Goal: Task Accomplishment & Management: Manage account settings

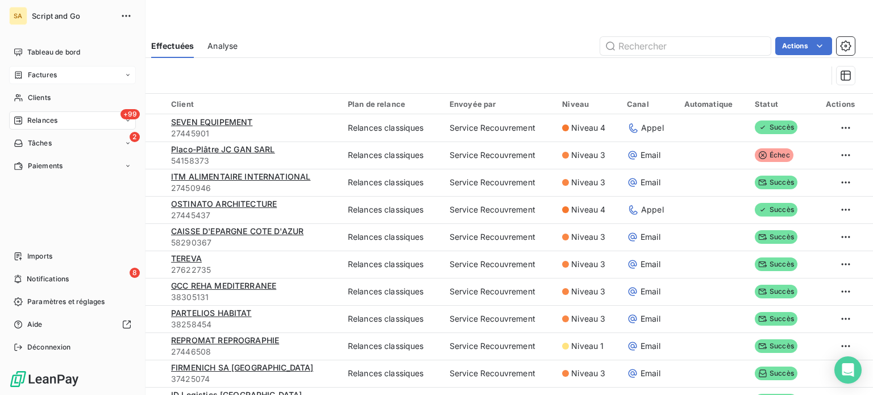
click at [33, 76] on span "Factures" at bounding box center [42, 75] width 29 height 10
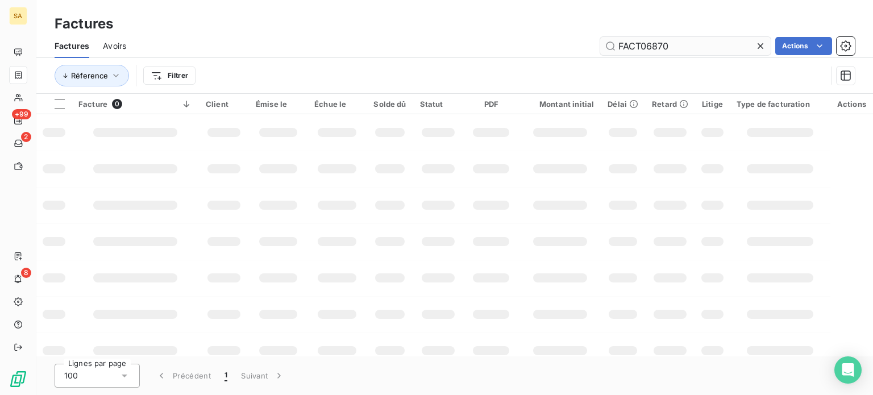
click at [657, 40] on input "FACT06870" at bounding box center [685, 46] width 170 height 18
click at [680, 48] on input "FACT06870" at bounding box center [685, 46] width 170 height 18
type input "FACT07412"
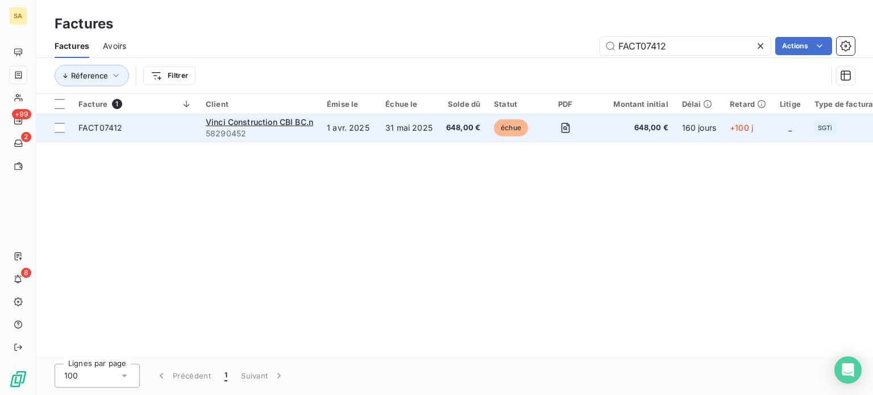
click at [185, 127] on span "FACT07412" at bounding box center [135, 127] width 114 height 11
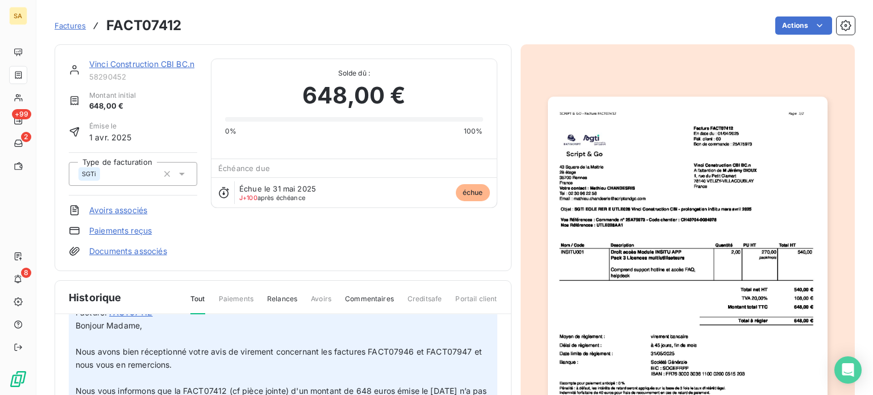
scroll to position [12, 0]
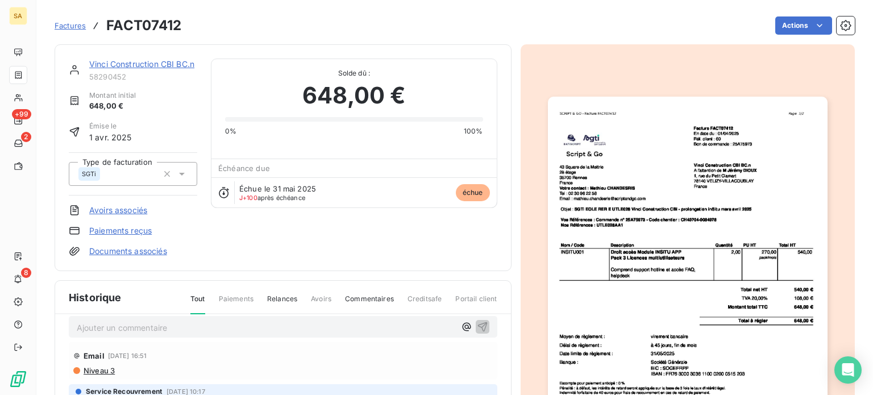
click at [185, 322] on p "Ajouter un commentaire ﻿" at bounding box center [266, 327] width 378 height 14
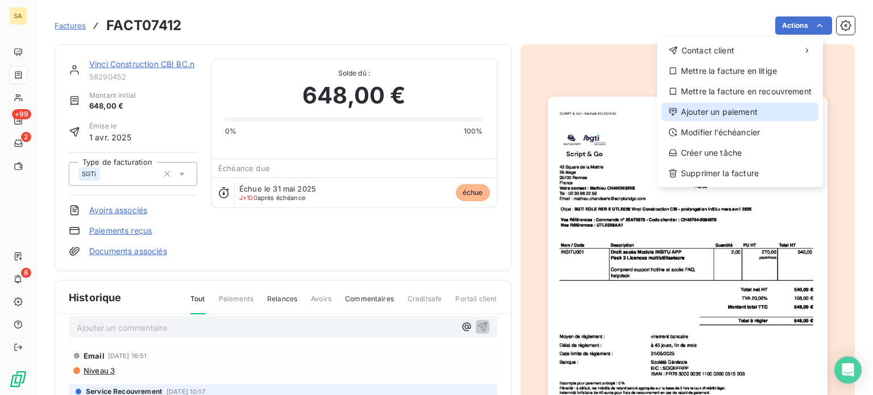
click at [756, 106] on div "Ajouter un paiement" at bounding box center [739, 112] width 157 height 18
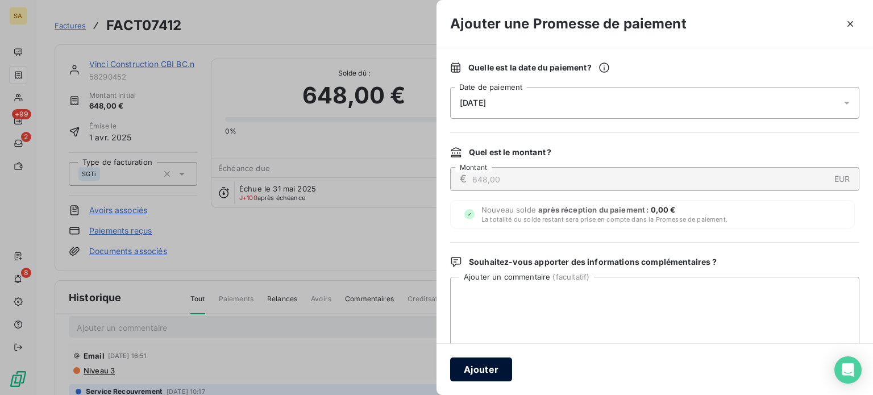
click at [484, 369] on button "Ajouter" at bounding box center [481, 369] width 62 height 24
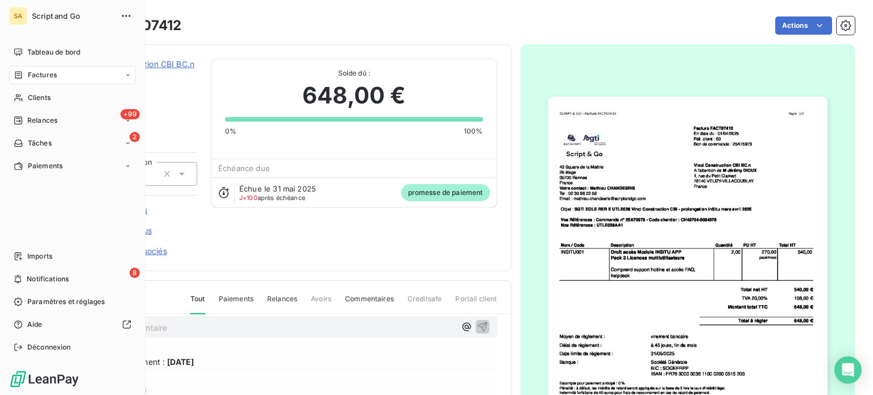
click at [41, 74] on span "Factures" at bounding box center [42, 75] width 29 height 10
click at [60, 70] on div "Factures" at bounding box center [72, 75] width 127 height 18
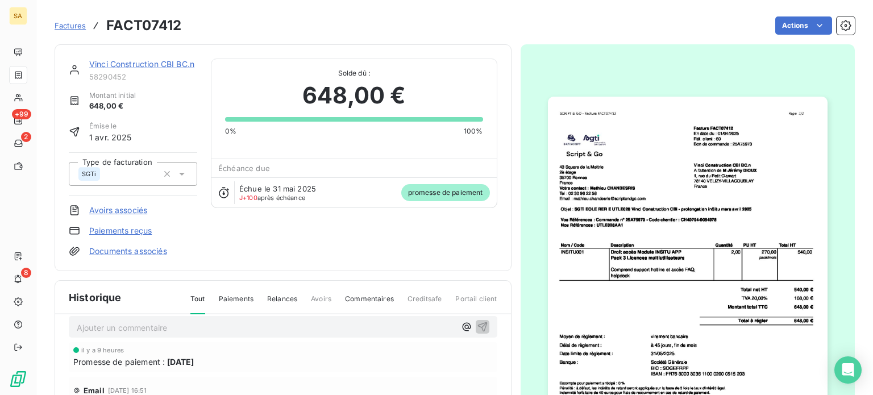
click at [74, 24] on span "Factures" at bounding box center [70, 25] width 31 height 9
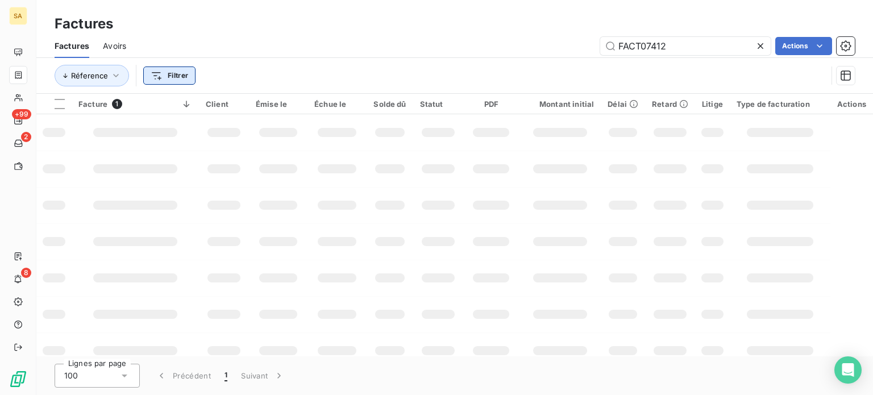
click at [175, 77] on html "SA +99 2 8 Factures Factures Avoirs FACT07412 Actions Réference Filtrer Facture…" at bounding box center [436, 197] width 873 height 395
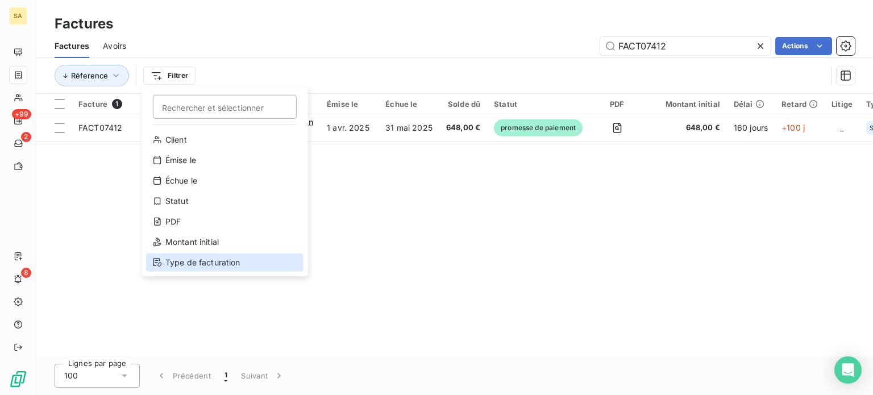
click at [209, 264] on div "Type de facturation" at bounding box center [224, 262] width 157 height 18
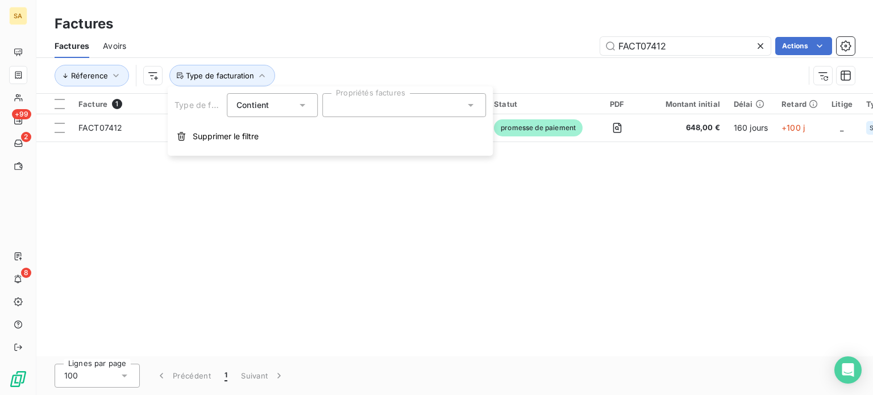
click at [330, 106] on div at bounding box center [404, 105] width 164 height 24
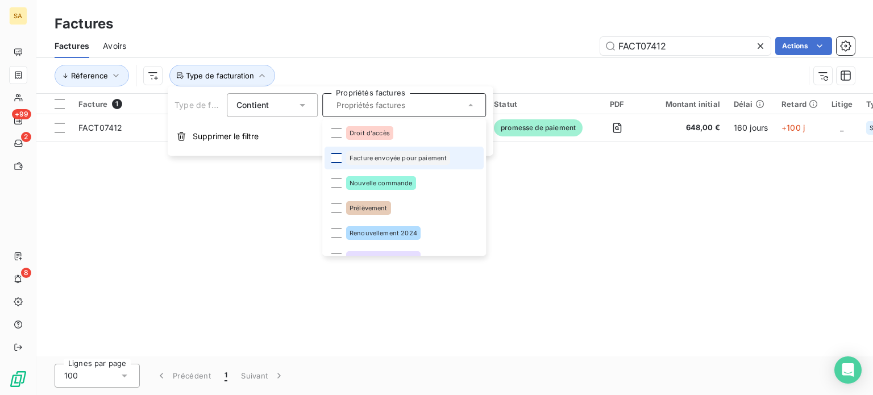
click at [334, 158] on div at bounding box center [336, 158] width 10 height 10
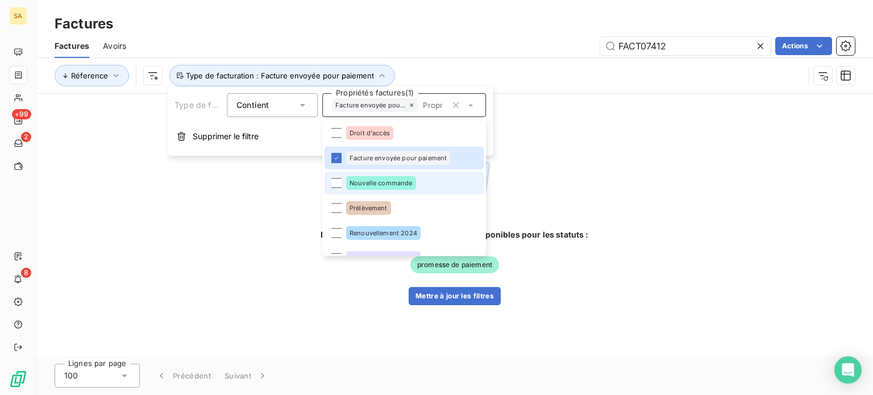
click at [330, 184] on li "Nouvelle commande" at bounding box center [403, 183] width 159 height 23
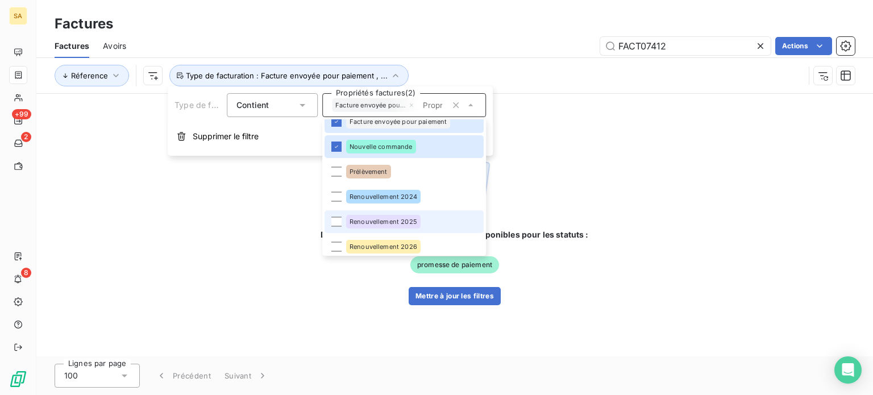
scroll to position [57, 0]
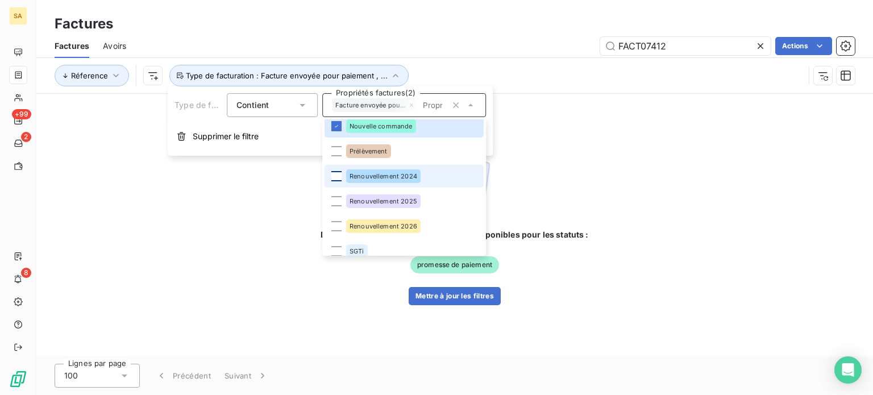
click at [338, 178] on div at bounding box center [336, 176] width 10 height 10
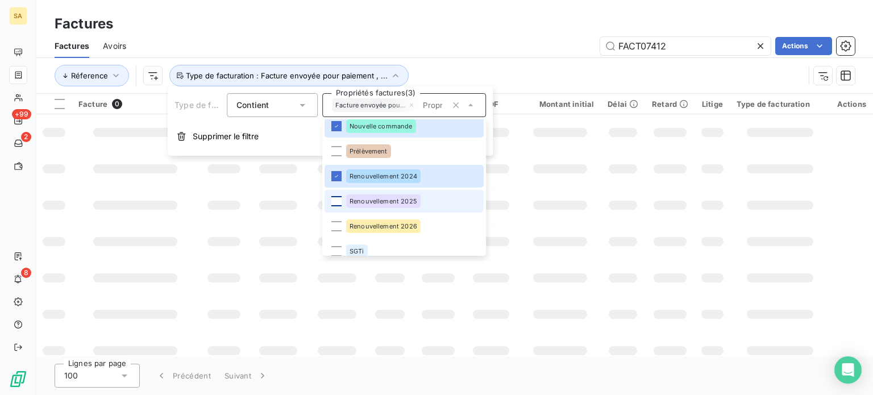
click at [336, 203] on div at bounding box center [336, 201] width 10 height 10
click at [336, 221] on div at bounding box center [336, 226] width 10 height 10
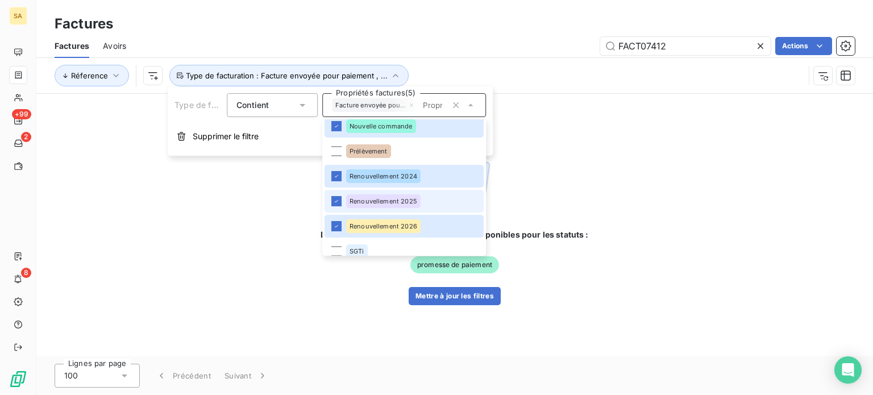
scroll to position [66, 0]
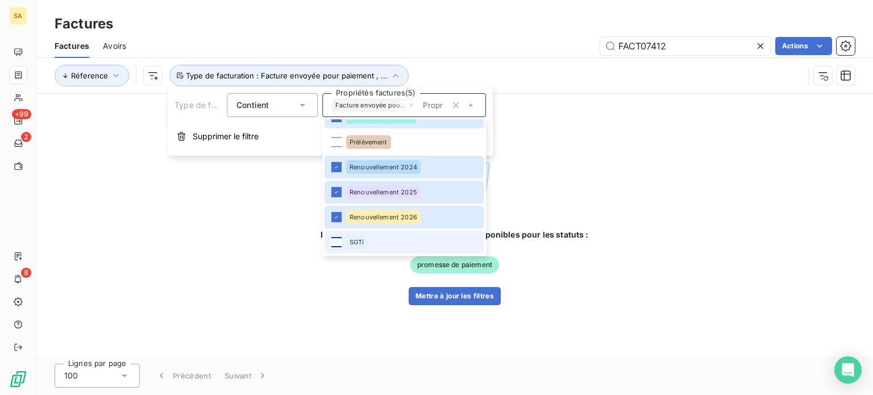
click at [338, 243] on div at bounding box center [336, 242] width 10 height 10
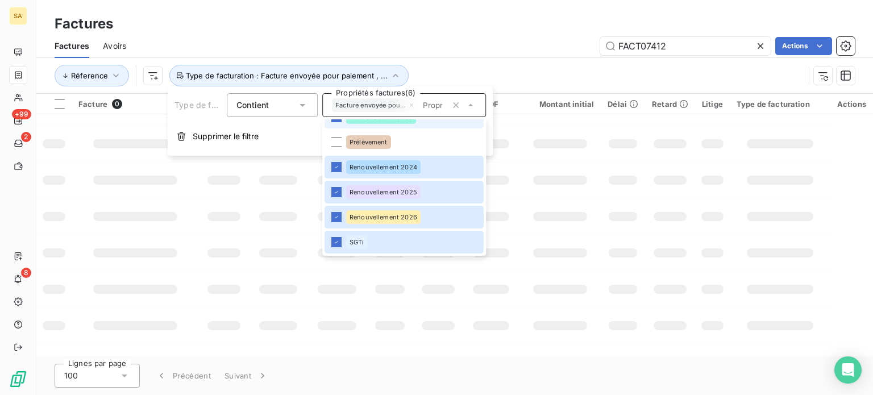
scroll to position [0, 0]
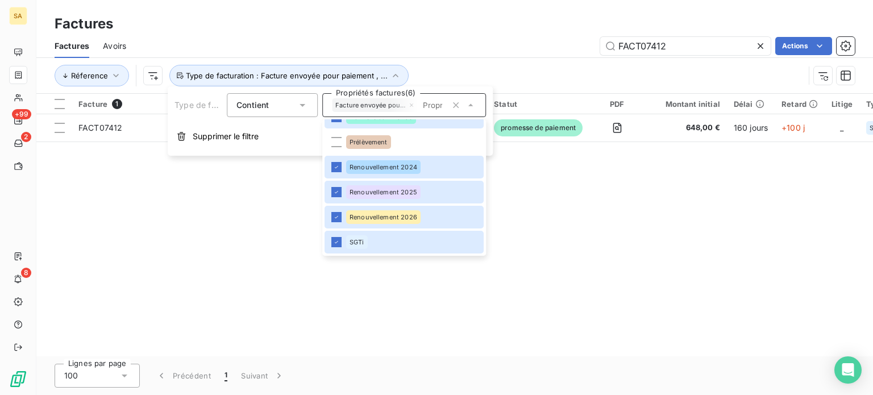
click at [455, 72] on div "Réference Type de facturation : Facture envoyée pour paiement , ..." at bounding box center [430, 76] width 750 height 22
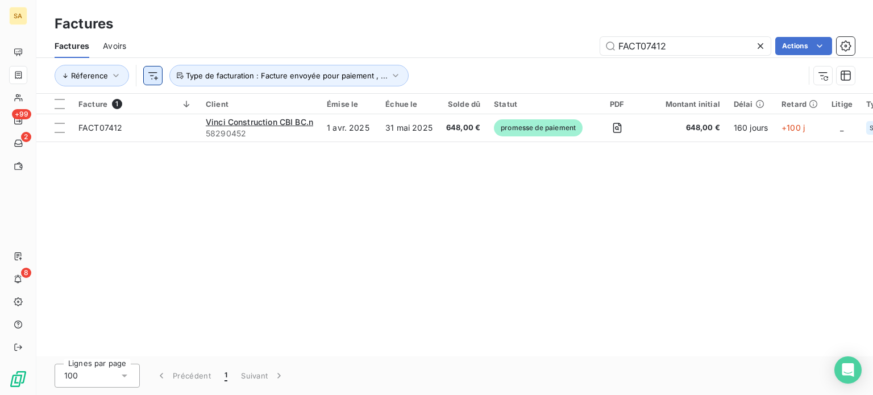
click at [150, 74] on html "SA +99 2 8 Factures Factures Avoirs FACT07412 Actions Réference Type de factura…" at bounding box center [436, 197] width 873 height 395
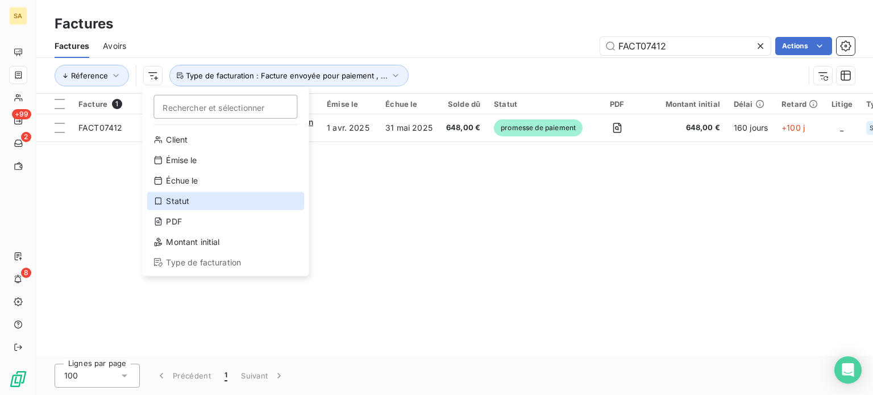
click at [191, 206] on div "Statut" at bounding box center [225, 201] width 157 height 18
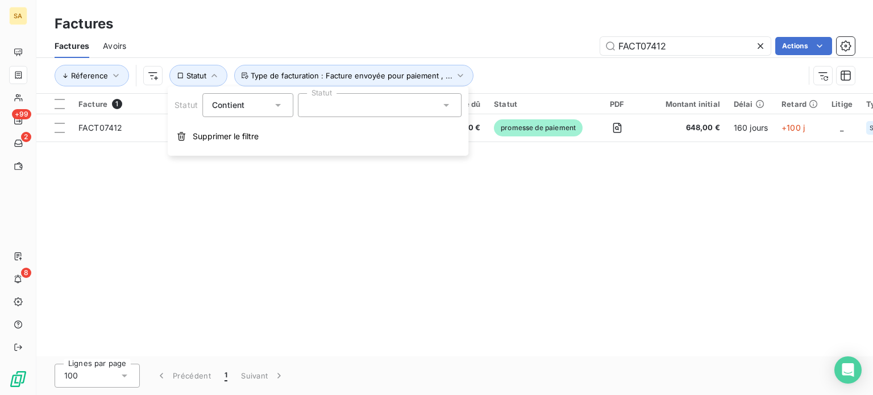
click at [347, 114] on div at bounding box center [380, 105] width 164 height 24
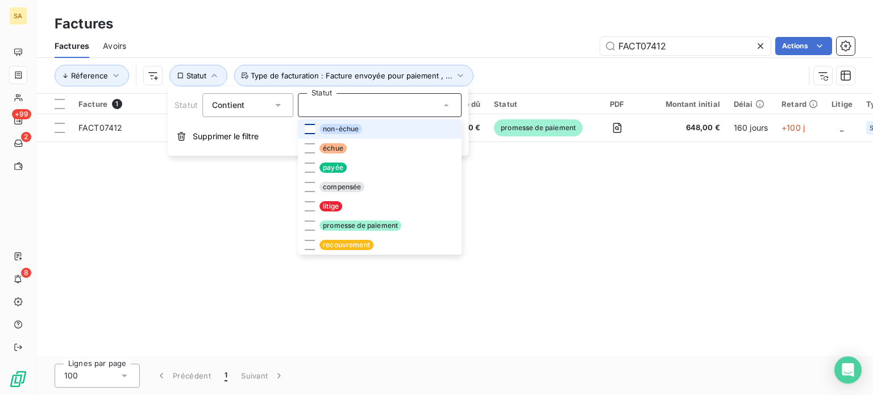
click at [312, 130] on div at bounding box center [310, 129] width 10 height 10
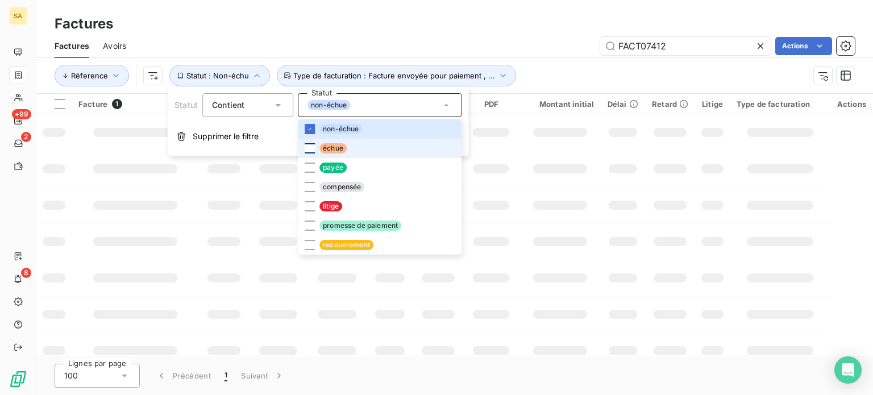
click at [307, 147] on div at bounding box center [310, 148] width 10 height 10
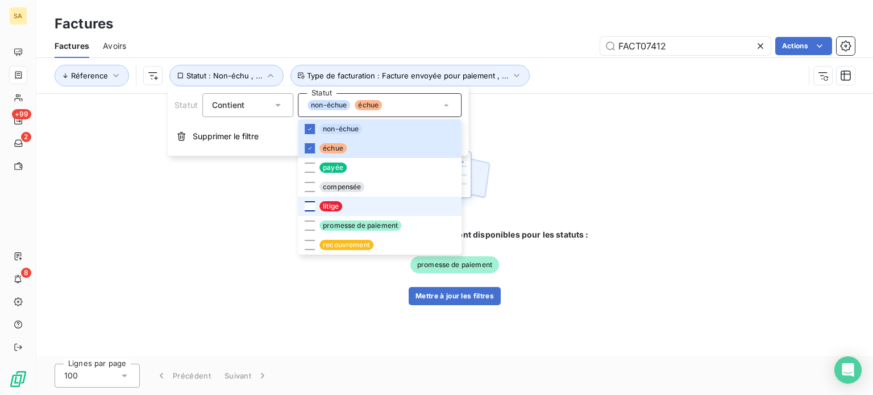
click at [307, 206] on div at bounding box center [310, 206] width 10 height 10
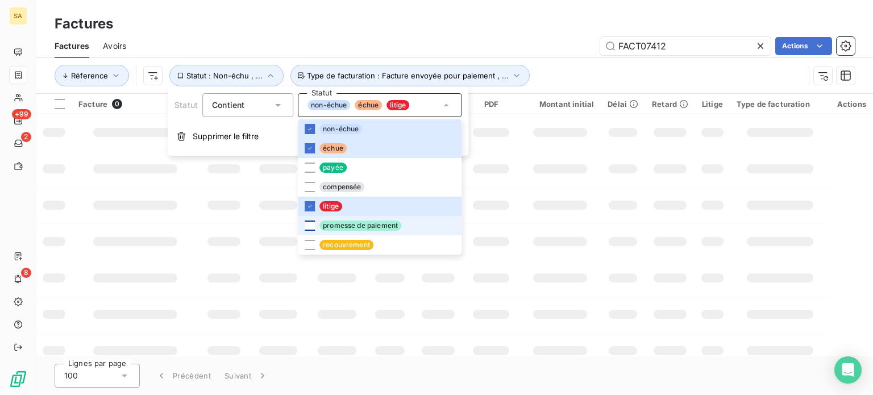
click at [307, 228] on div at bounding box center [310, 225] width 10 height 10
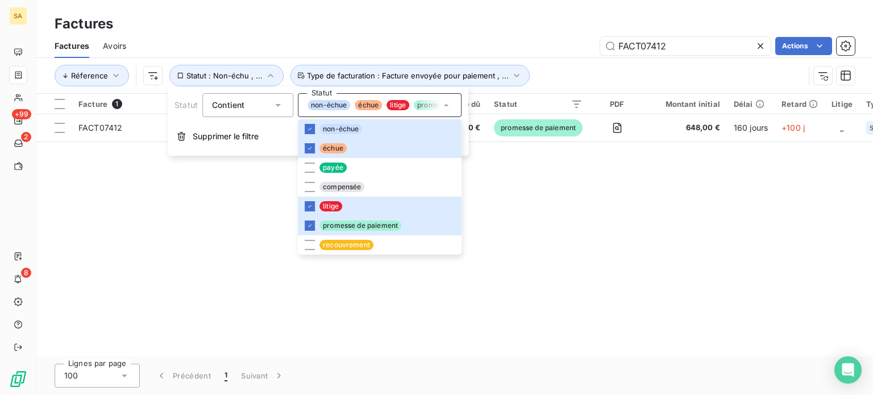
click at [547, 43] on div "FACT07412 Actions" at bounding box center [497, 46] width 715 height 18
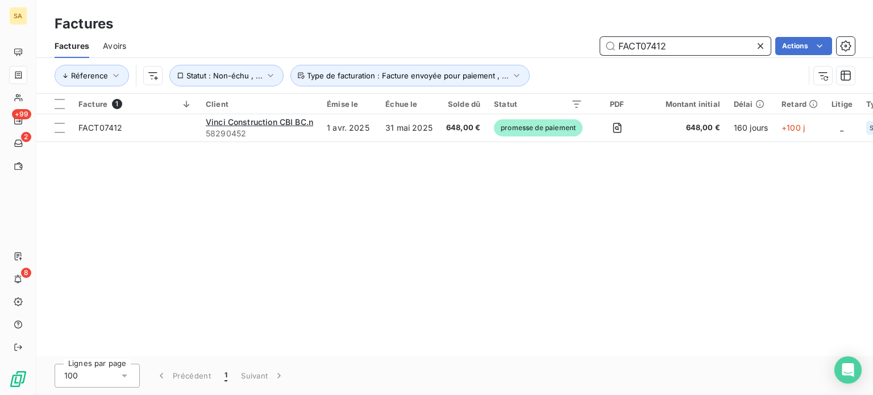
drag, startPoint x: 701, startPoint y: 45, endPoint x: 568, endPoint y: 51, distance: 132.5
click at [568, 51] on div "FACT07412 Actions" at bounding box center [497, 46] width 715 height 18
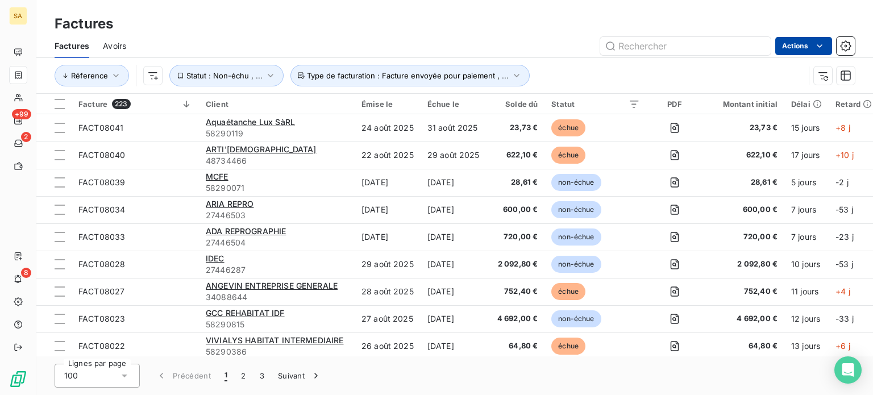
click at [805, 48] on html "SA +99 2 8 Factures Factures Avoirs Actions Réference Statut : Non-échu , ... T…" at bounding box center [436, 197] width 873 height 395
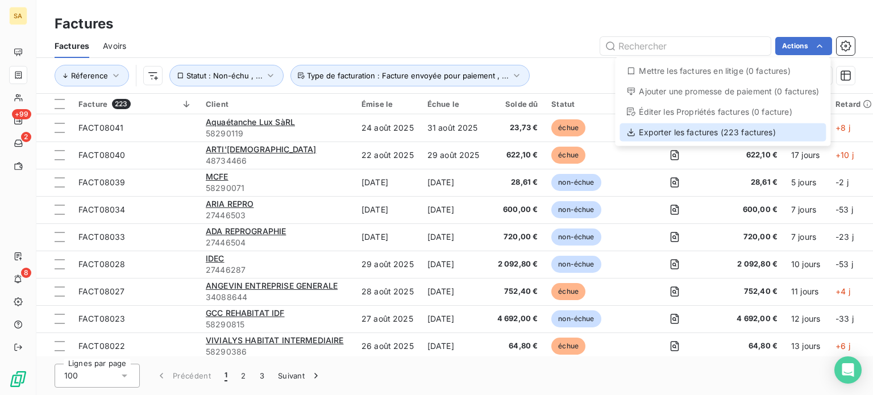
click at [740, 132] on div "Exporter les factures (223 factures)" at bounding box center [722, 132] width 206 height 18
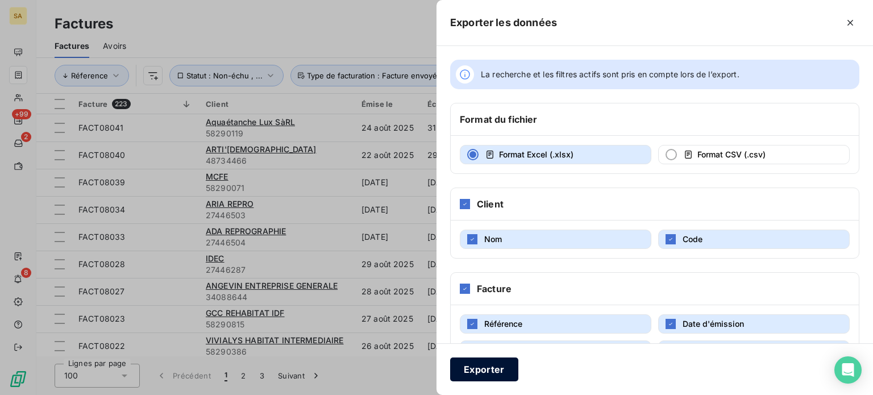
click at [465, 377] on button "Exporter" at bounding box center [484, 369] width 68 height 24
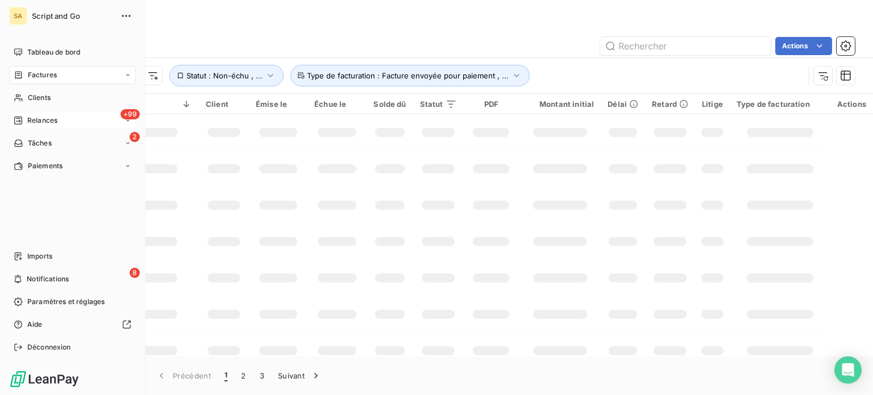
click at [28, 115] on span "Relances" at bounding box center [42, 120] width 30 height 10
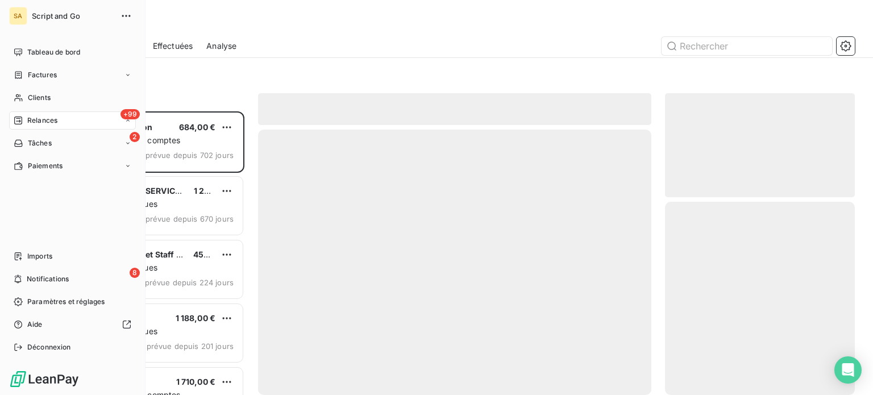
scroll to position [275, 181]
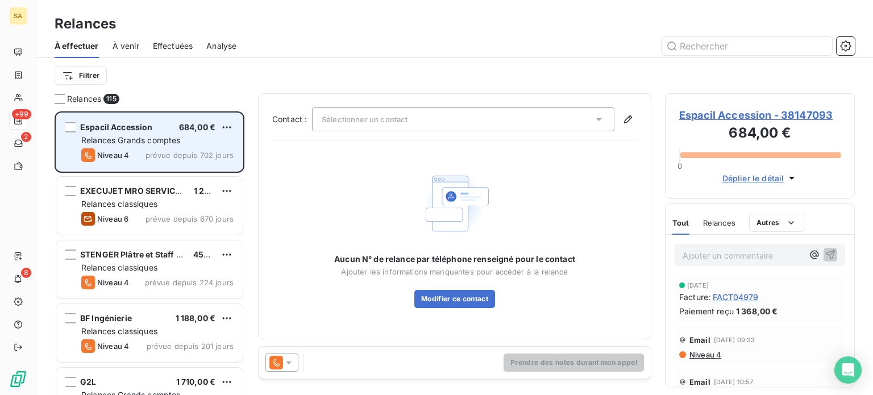
click at [140, 131] on div "Espacil Accession" at bounding box center [116, 127] width 73 height 11
click at [218, 145] on div "Relances Grands comptes" at bounding box center [157, 140] width 152 height 11
click at [144, 130] on span "Espacil Accession" at bounding box center [116, 127] width 73 height 10
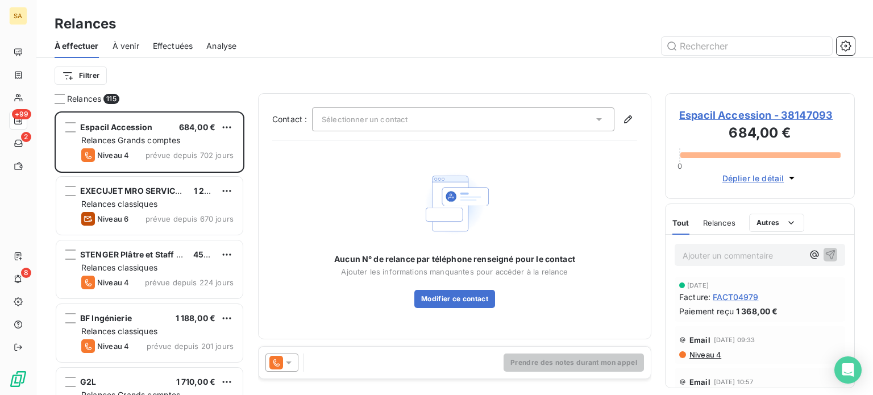
click at [407, 119] on span "Sélectionner un contact" at bounding box center [365, 119] width 86 height 9
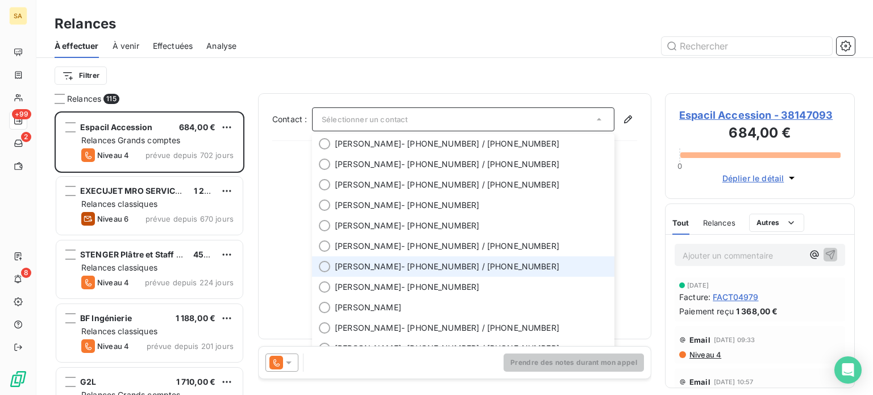
click at [410, 261] on span "[PERSON_NAME] - [PHONE_NUMBER] / [PHONE_NUMBER]" at bounding box center [471, 266] width 273 height 11
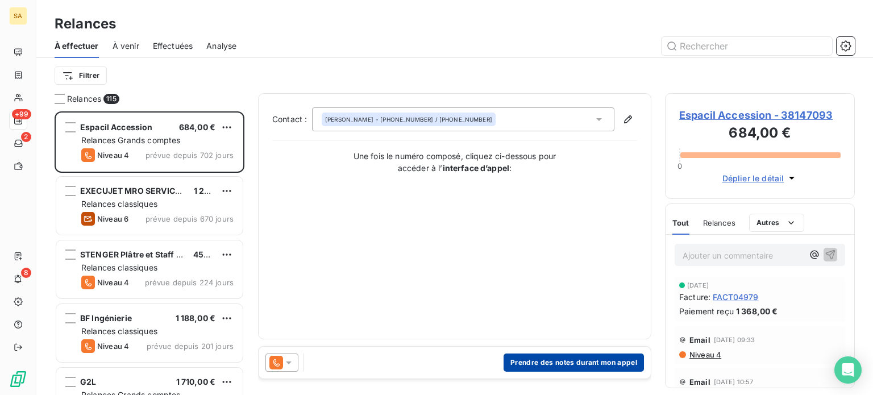
click at [531, 361] on button "Prendre des notes durant mon appel" at bounding box center [573, 362] width 140 height 18
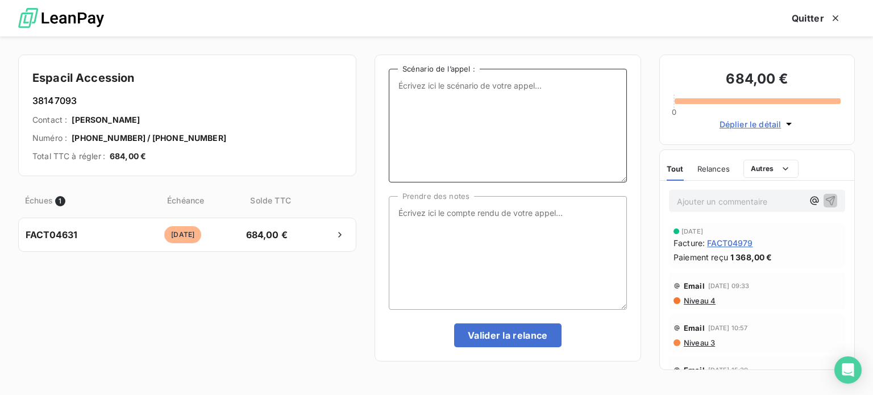
click at [450, 103] on textarea "Scénario de l’appel :" at bounding box center [508, 126] width 238 height 114
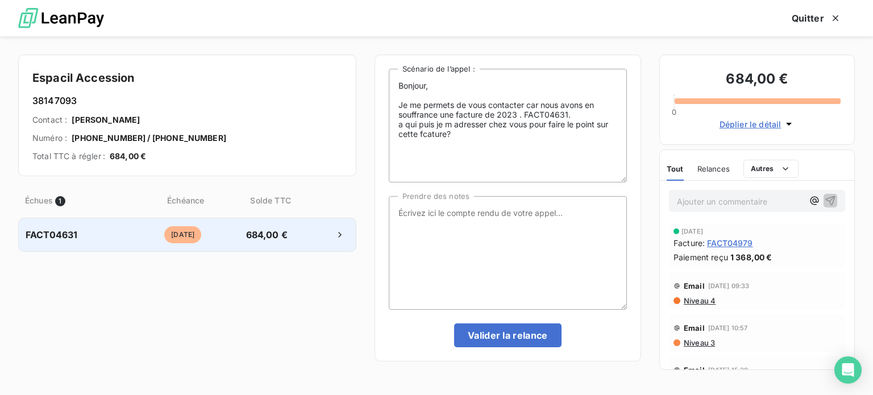
click at [89, 236] on div "FACT04631" at bounding box center [77, 235] width 103 height 14
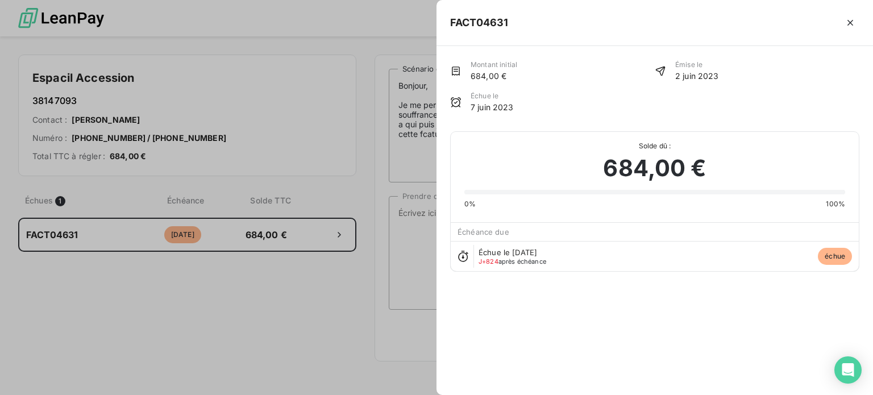
click at [105, 236] on div at bounding box center [436, 197] width 873 height 395
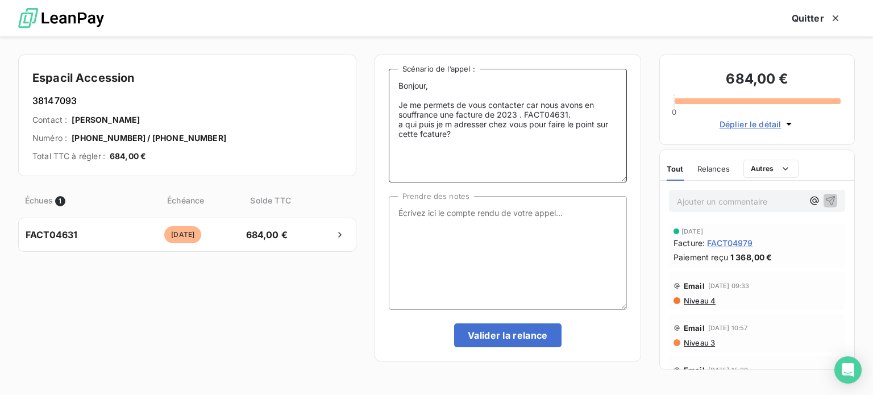
drag, startPoint x: 437, startPoint y: 134, endPoint x: 425, endPoint y: 133, distance: 12.0
click at [425, 133] on textarea "Bonjour, Je me permets de vous contacter car nous avons en souffrance une factu…" at bounding box center [508, 126] width 238 height 114
click at [430, 136] on textarea "Bonjour, Je me permets de vous contacter car nous avons en souffrance une factu…" at bounding box center [508, 126] width 238 height 114
type textarea "Bonjour, Je me permets de vous contacter car nous avons en souffrance une factu…"
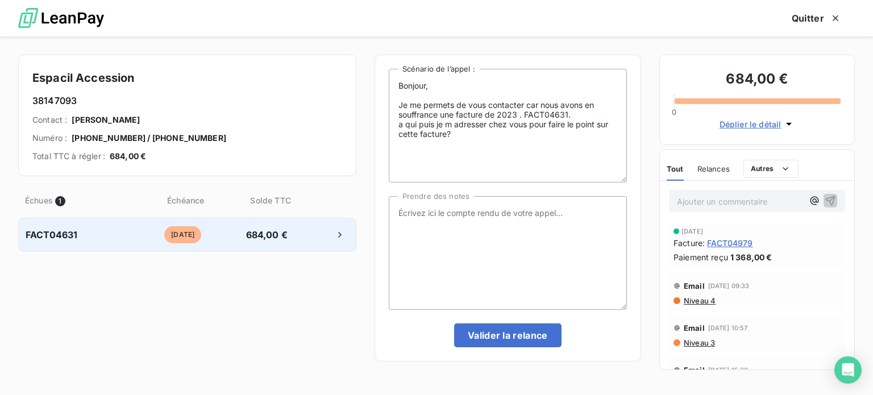
click at [60, 233] on span "FACT04631" at bounding box center [52, 235] width 52 height 14
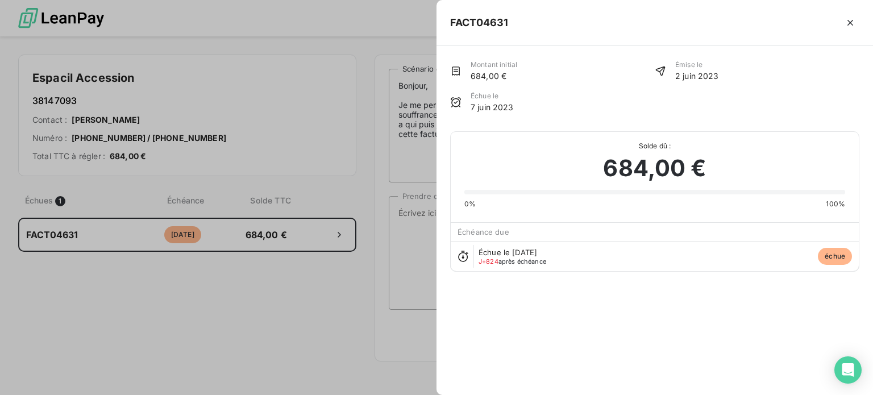
click at [680, 161] on span "684,00 €" at bounding box center [654, 168] width 103 height 34
click at [851, 26] on icon "button" at bounding box center [849, 22] width 11 height 11
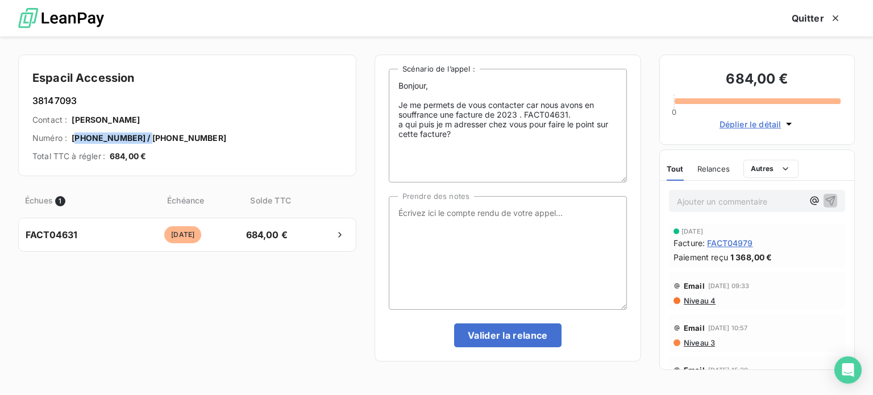
drag, startPoint x: 141, startPoint y: 136, endPoint x: 78, endPoint y: 131, distance: 63.8
click at [78, 131] on div "Espacil Accession 38147093 Contact : [PERSON_NAME] Numéro : [PHONE_NUMBER] / [P…" at bounding box center [187, 116] width 338 height 122
copy span "33 2 30 25 03 15"
click at [173, 107] on div "Espacil Accession 38147093 Contact : [PERSON_NAME] Numéro : [PHONE_NUMBER] / [P…" at bounding box center [187, 116] width 338 height 122
